Goal: Task Accomplishment & Management: Manage account settings

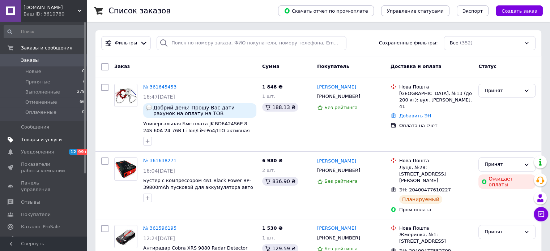
click at [50, 142] on span "Товары и услуги" at bounding box center [41, 140] width 41 height 7
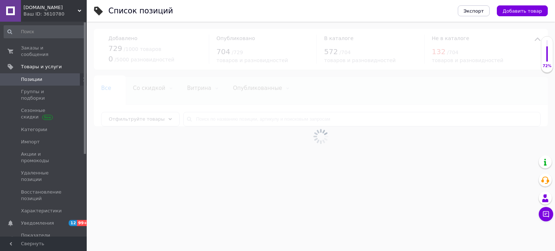
click at [241, 118] on div at bounding box center [321, 136] width 468 height 229
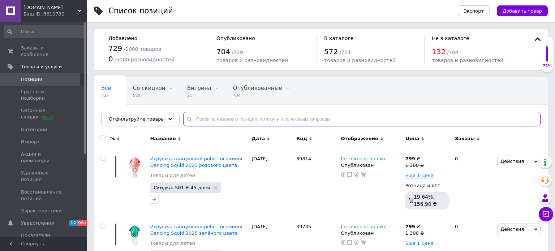
click at [241, 118] on input "text" at bounding box center [361, 119] width 357 height 14
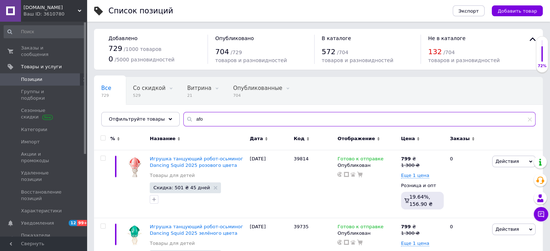
type input "afo"
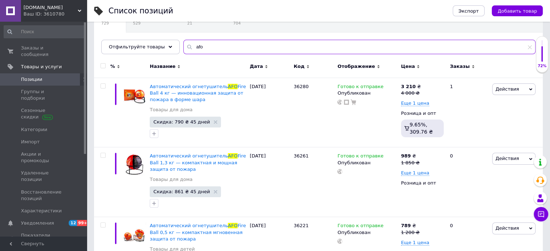
scroll to position [72, 0]
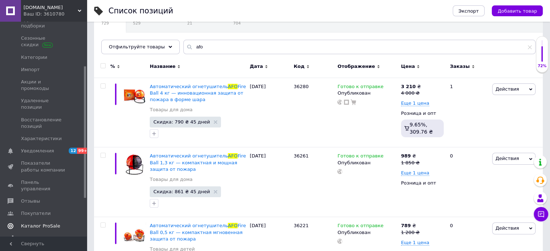
click at [59, 223] on span "Каталог ProSale" at bounding box center [44, 226] width 46 height 7
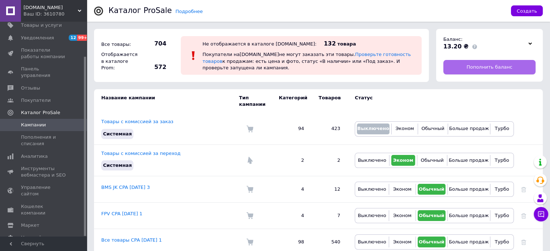
click at [490, 70] on link "Пополнить баланс" at bounding box center [489, 67] width 92 height 14
